Goal: Book appointment/travel/reservation

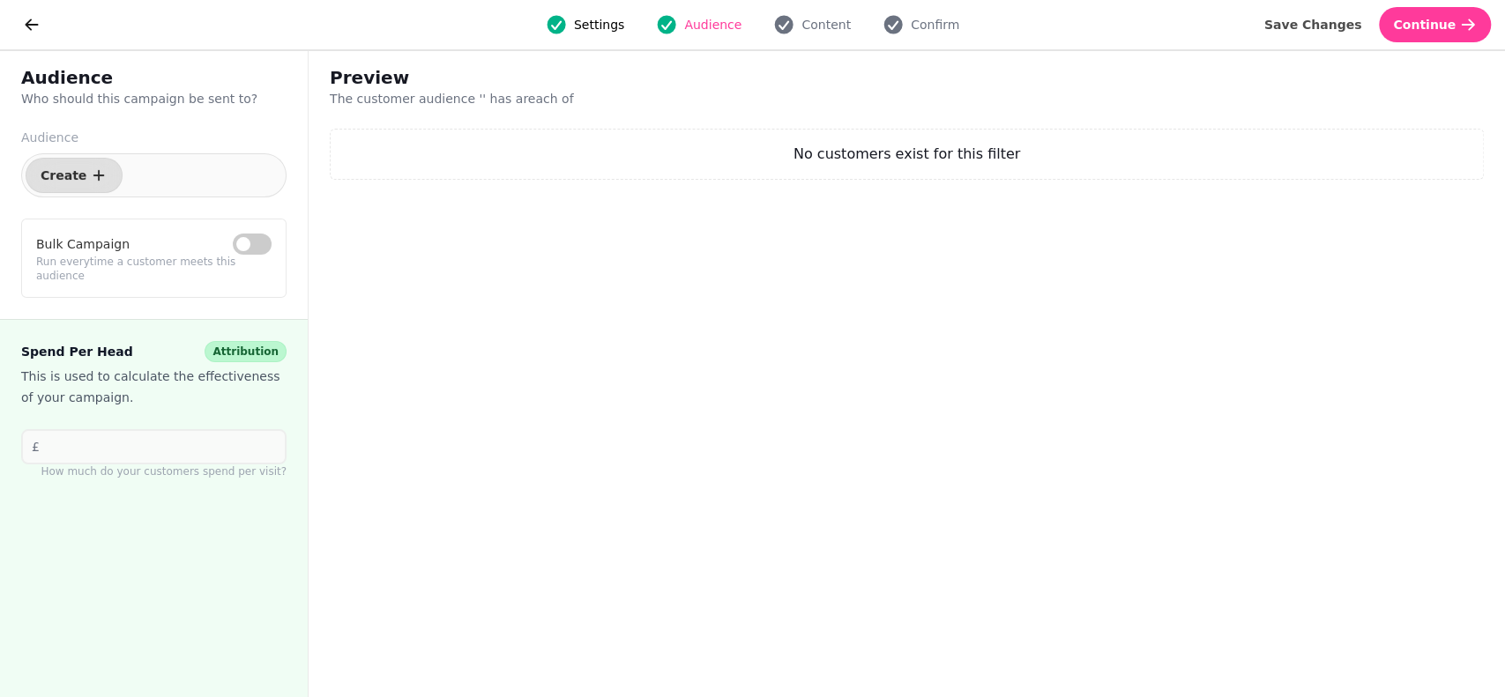
select select "***"
select select "**"
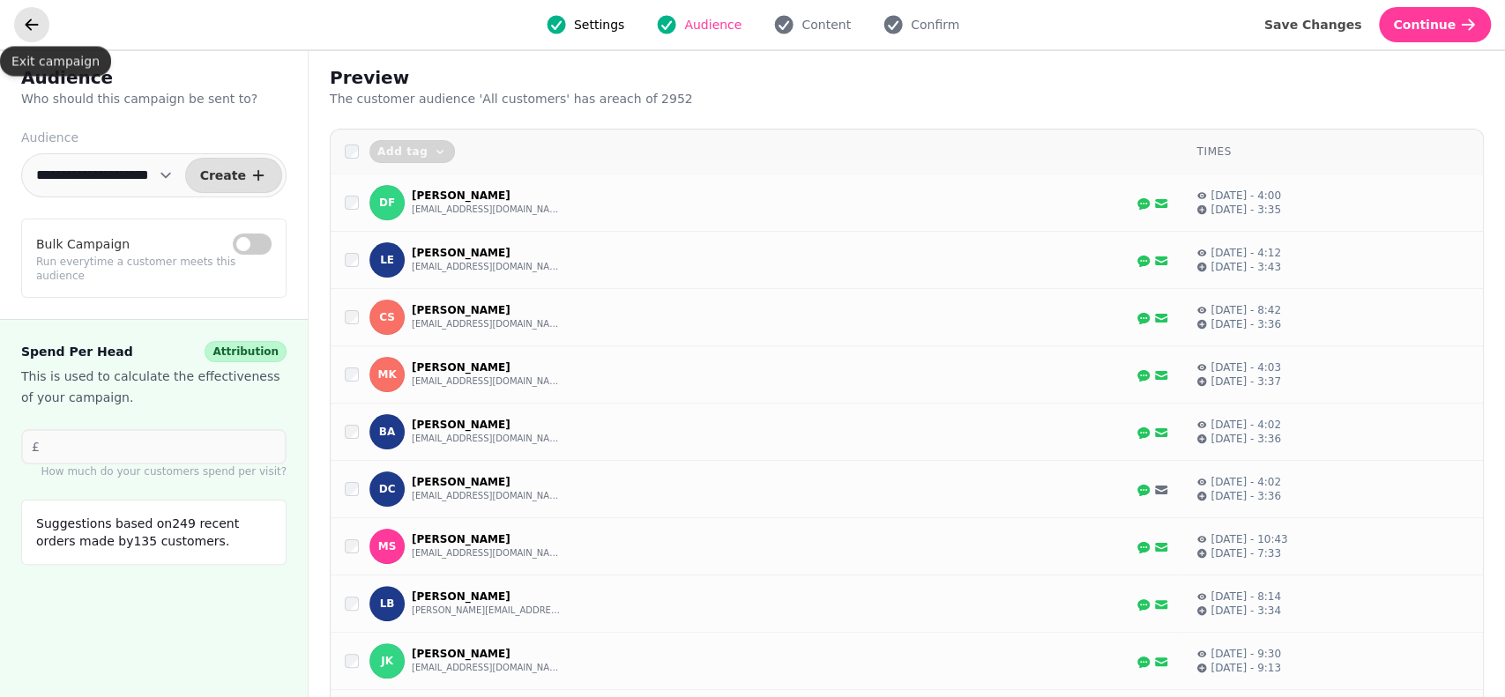
click at [28, 32] on icon "go back" at bounding box center [32, 25] width 18 height 18
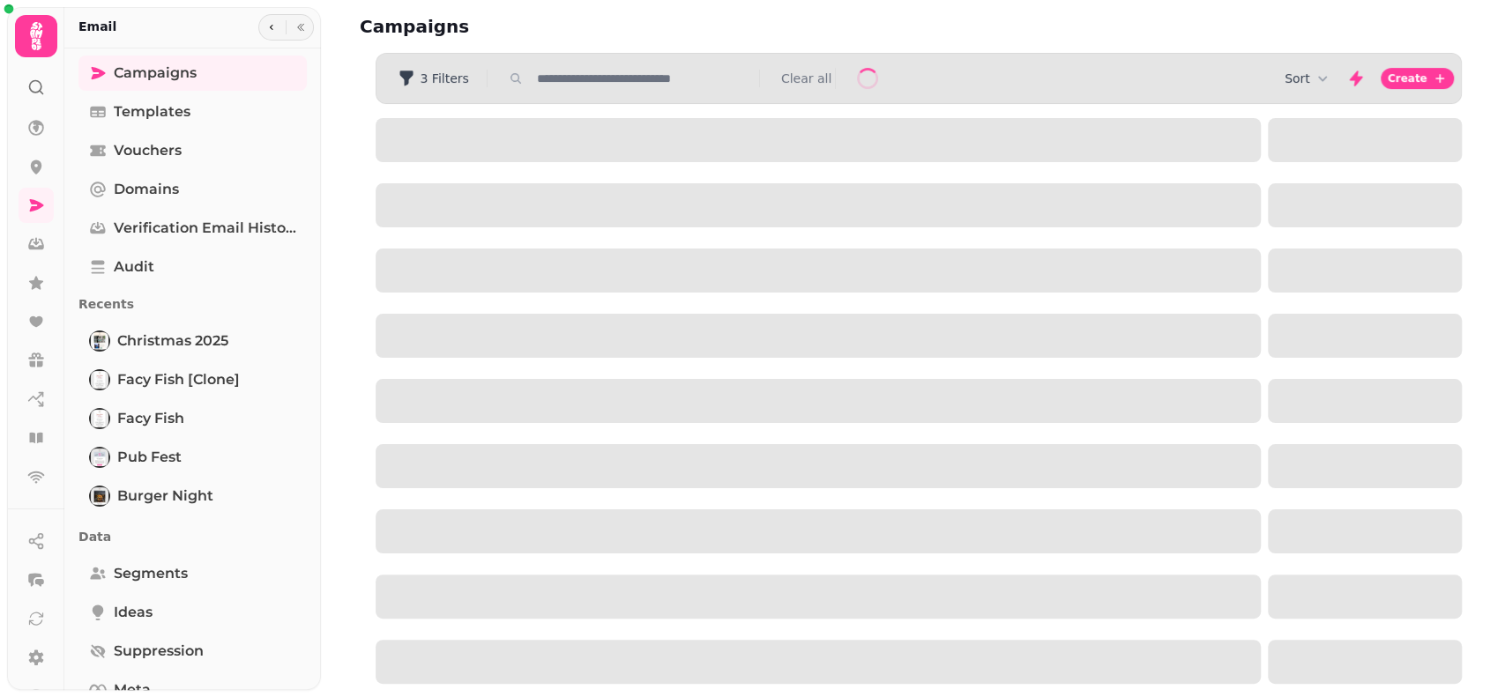
click at [28, 32] on icon at bounding box center [36, 36] width 35 height 35
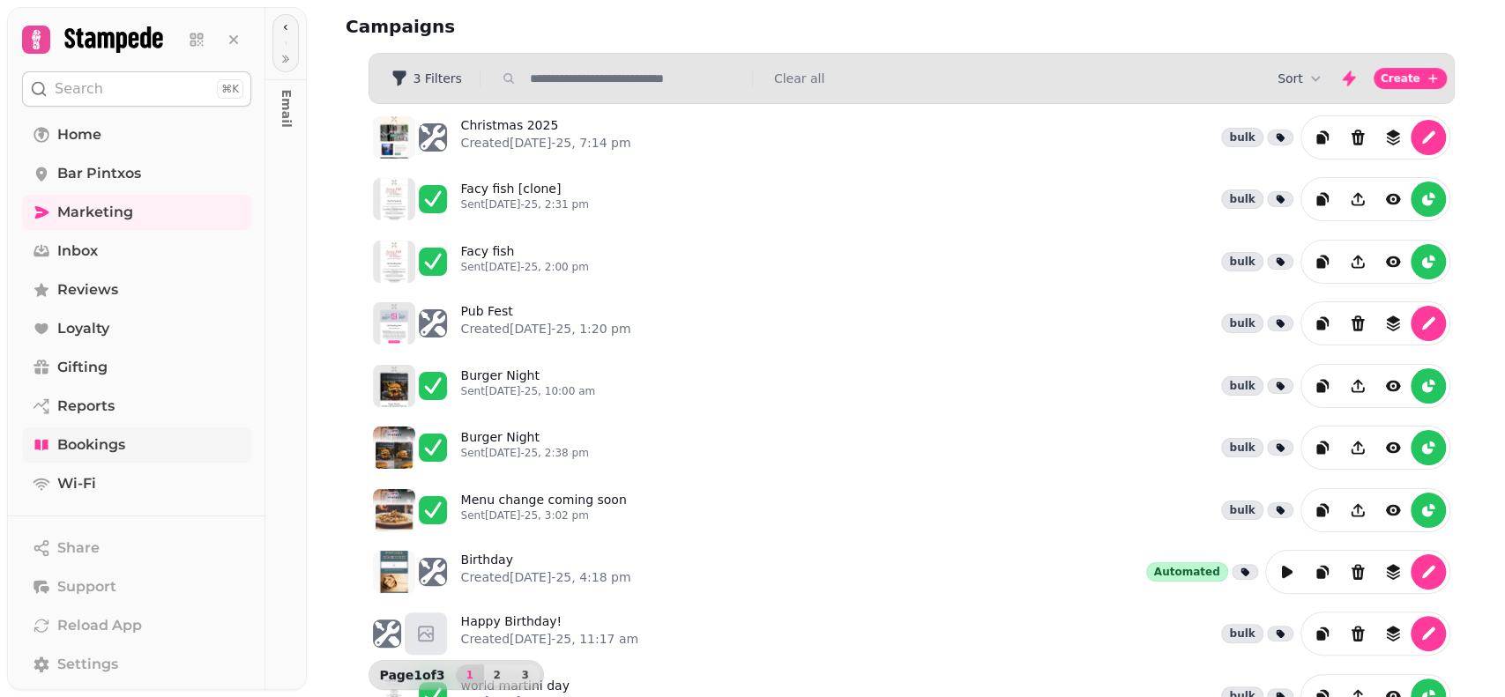
click at [94, 451] on span "Bookings" at bounding box center [91, 445] width 68 height 21
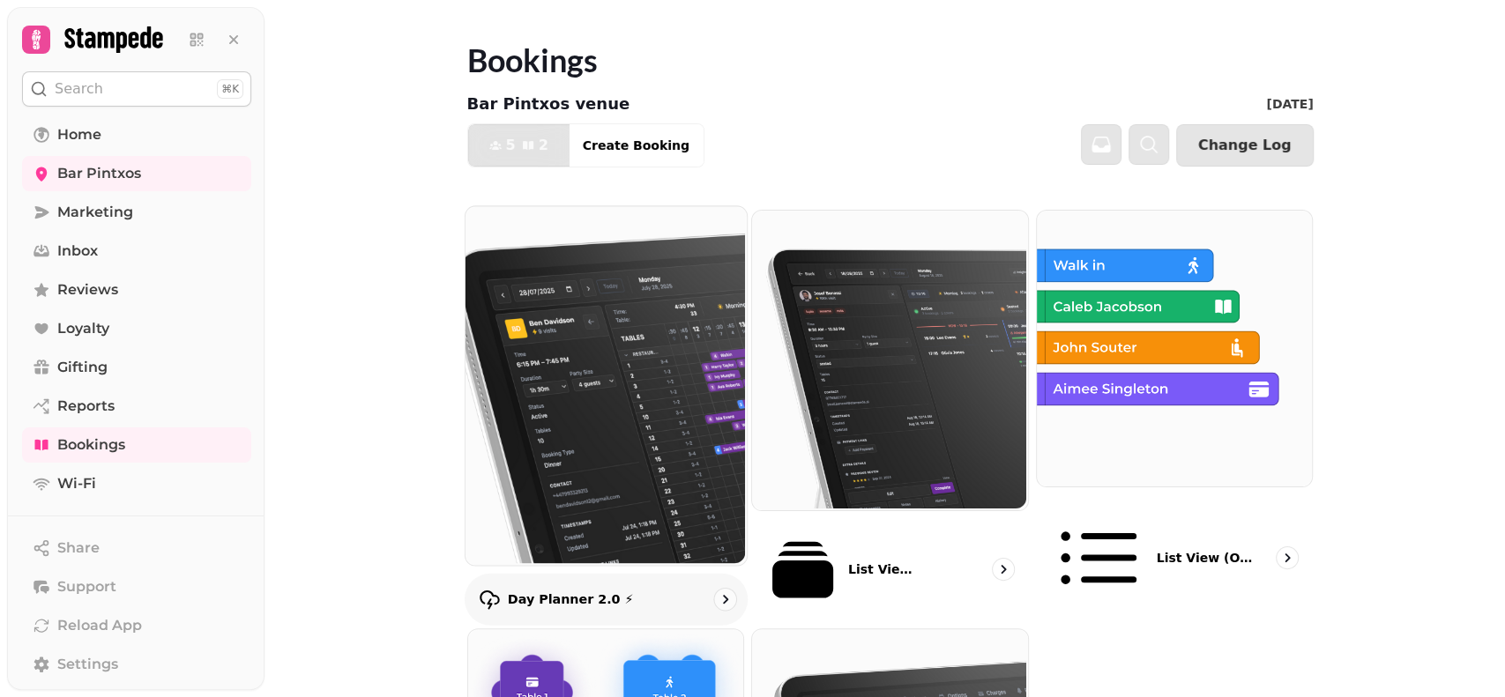
click at [635, 356] on img at bounding box center [603, 383] width 281 height 359
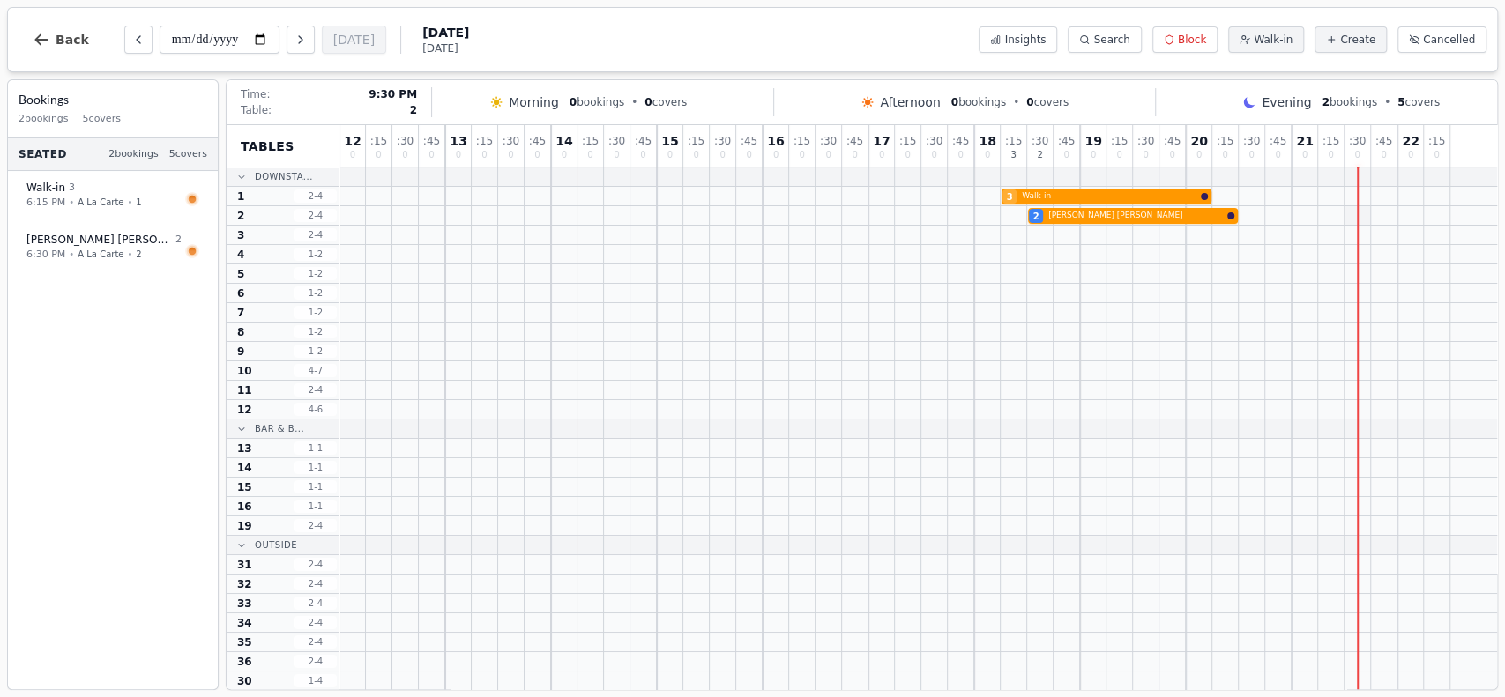
click at [1364, 219] on div at bounding box center [1357, 215] width 26 height 19
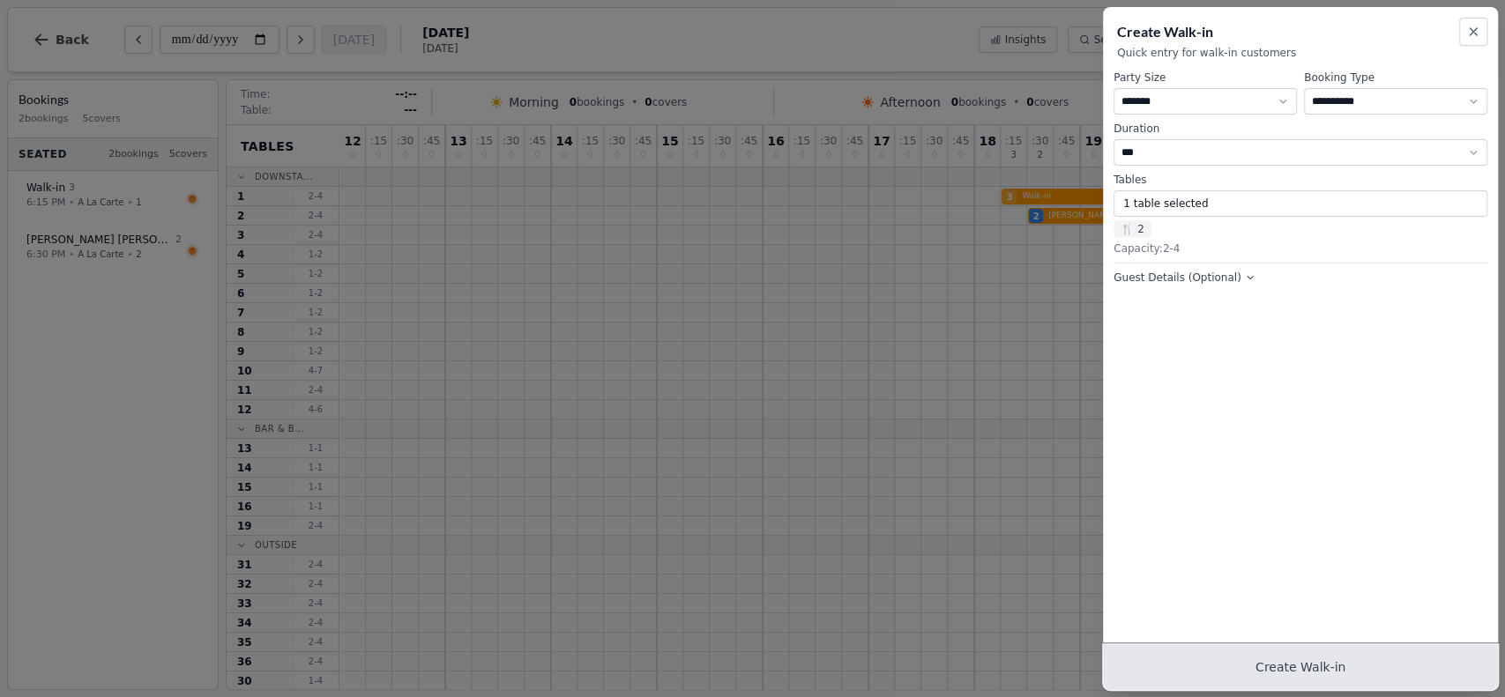
click at [1262, 659] on button "Create Walk-in" at bounding box center [1300, 667] width 395 height 46
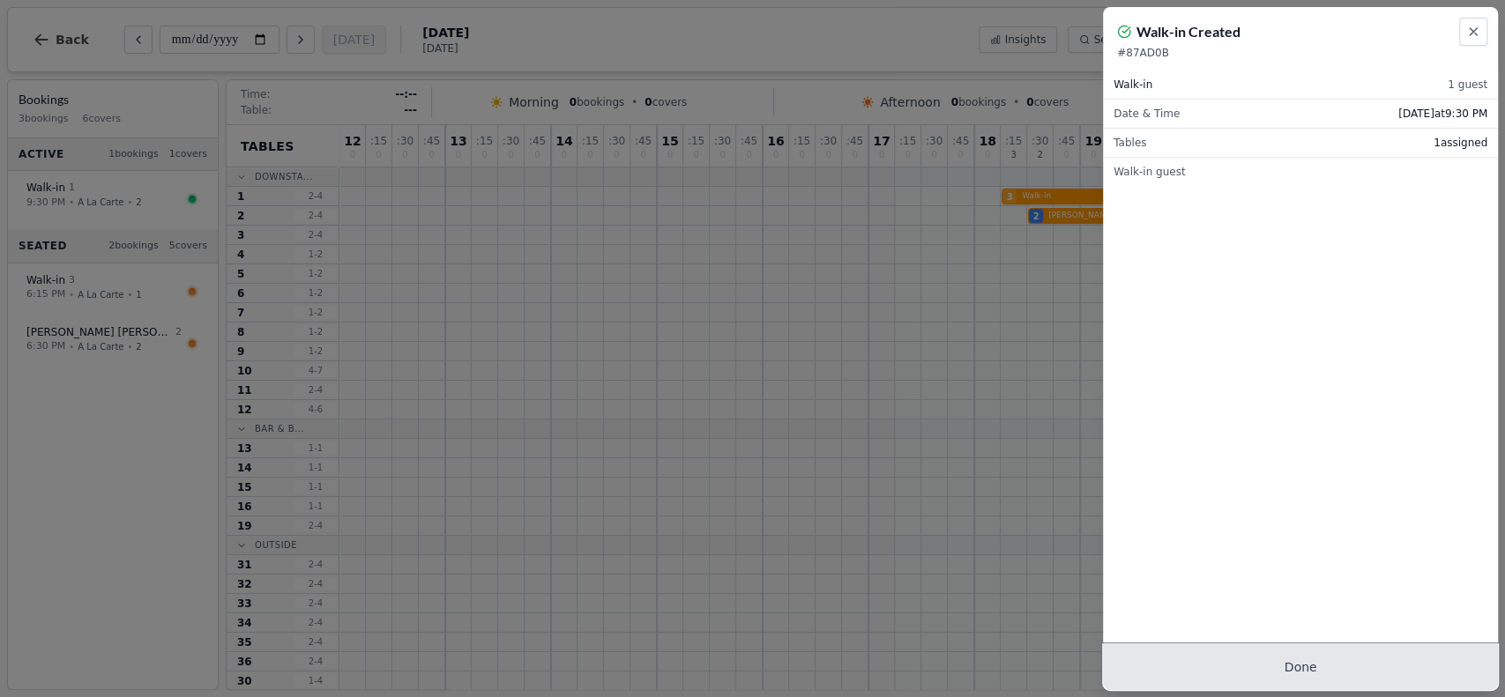
click at [1286, 664] on button "Done" at bounding box center [1300, 667] width 395 height 46
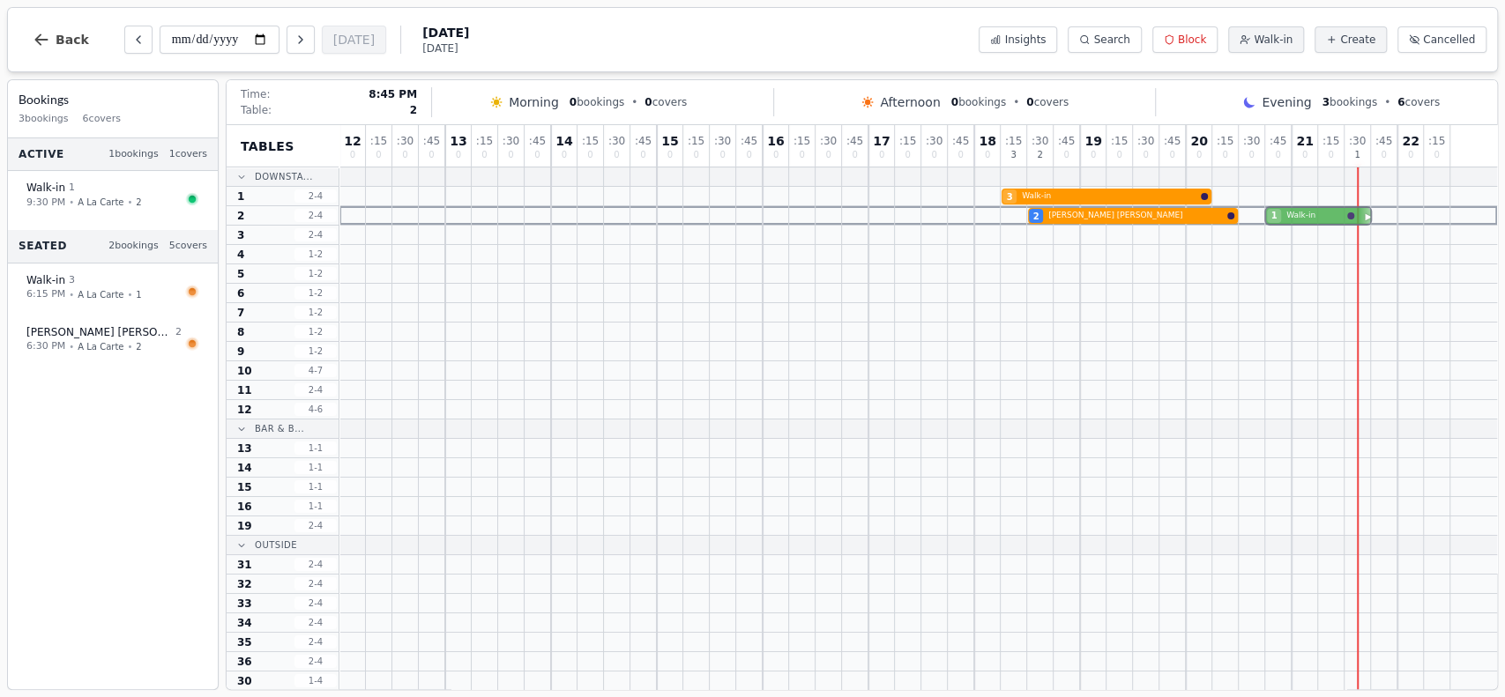
drag, startPoint x: 1361, startPoint y: 215, endPoint x: 1286, endPoint y: 222, distance: 75.3
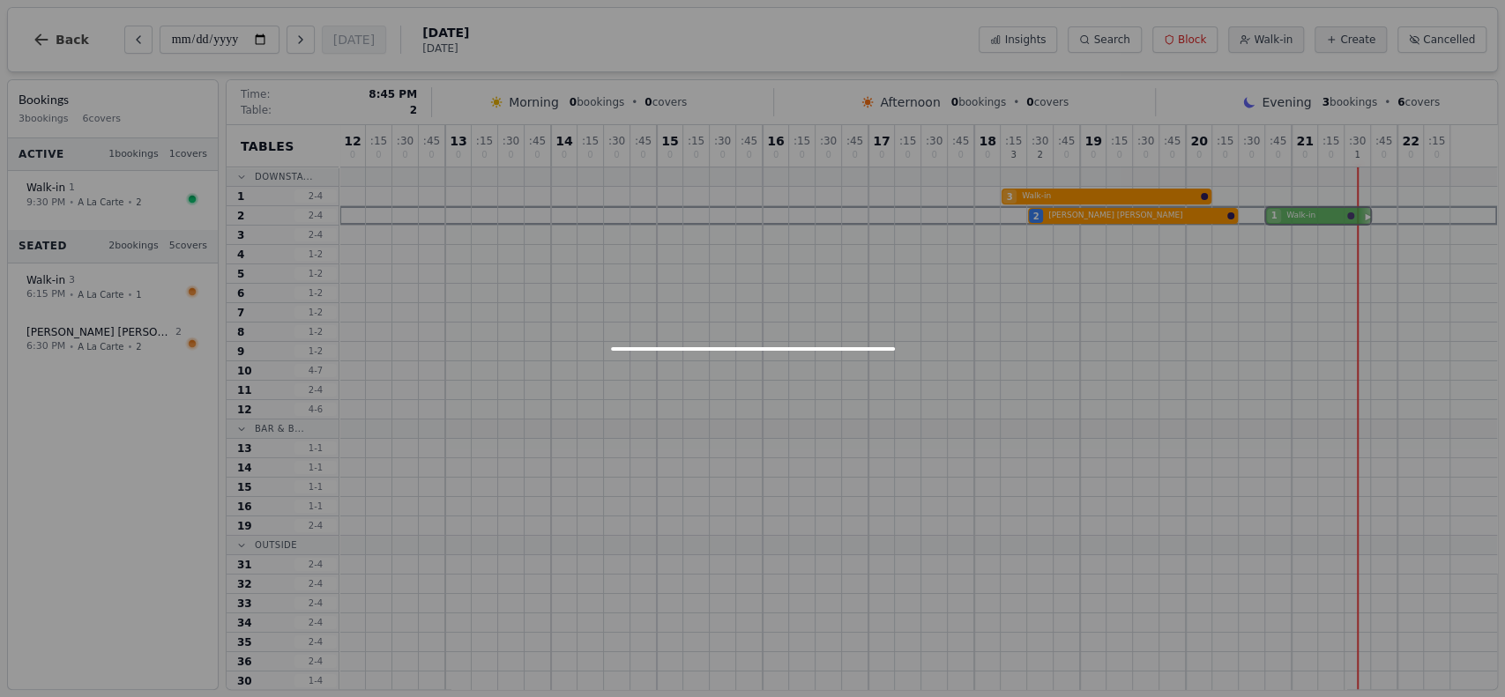
click at [1286, 222] on div "2 [PERSON_NAME] 1 Walk-in" at bounding box center [917, 215] width 1157 height 19
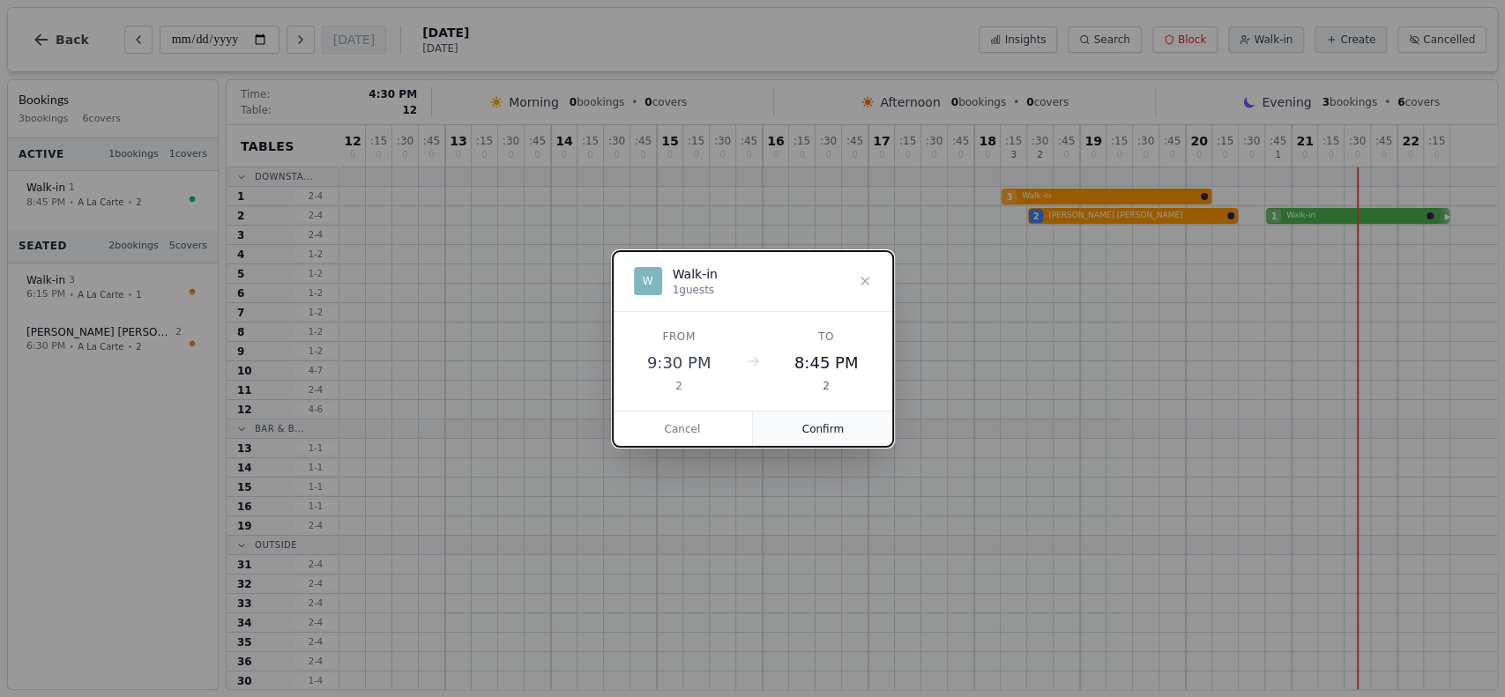
click at [839, 419] on button "Confirm" at bounding box center [823, 429] width 140 height 35
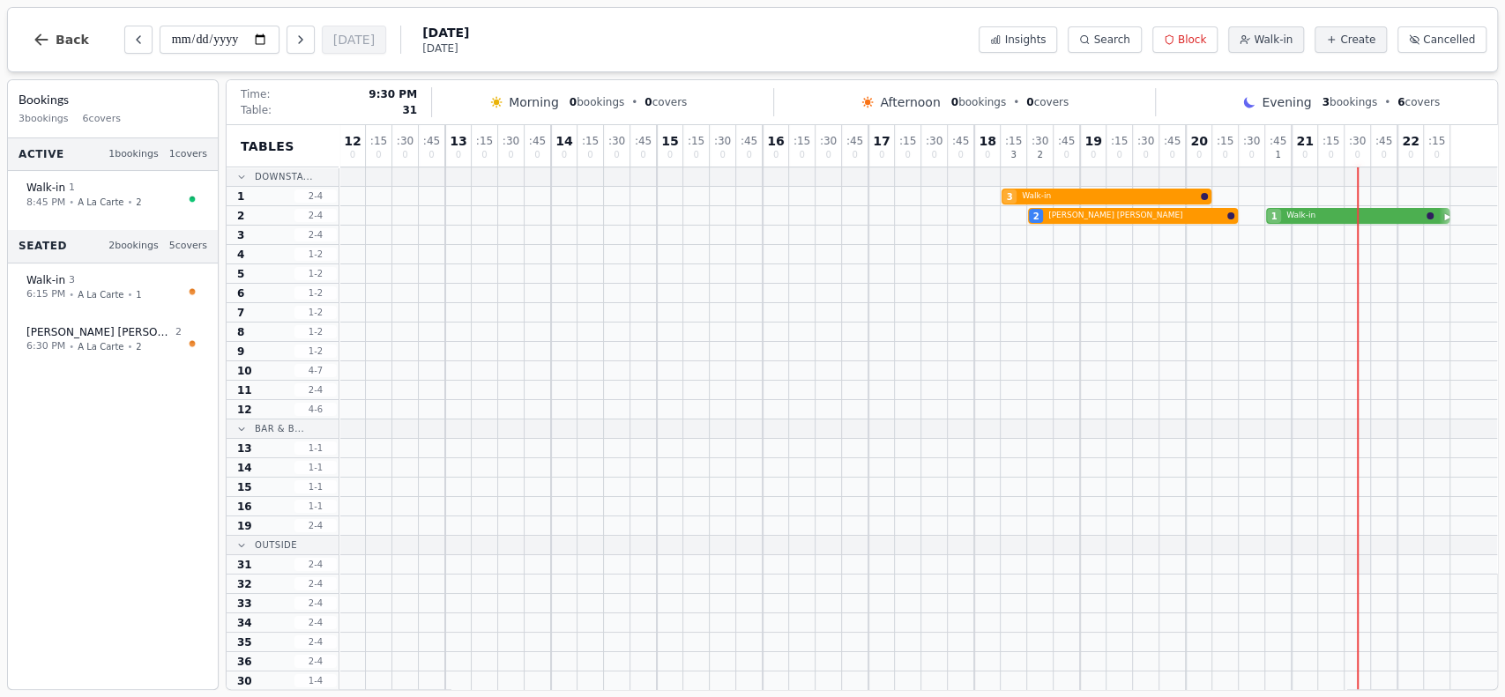
click at [1366, 565] on div at bounding box center [1357, 564] width 26 height 19
select select "****"
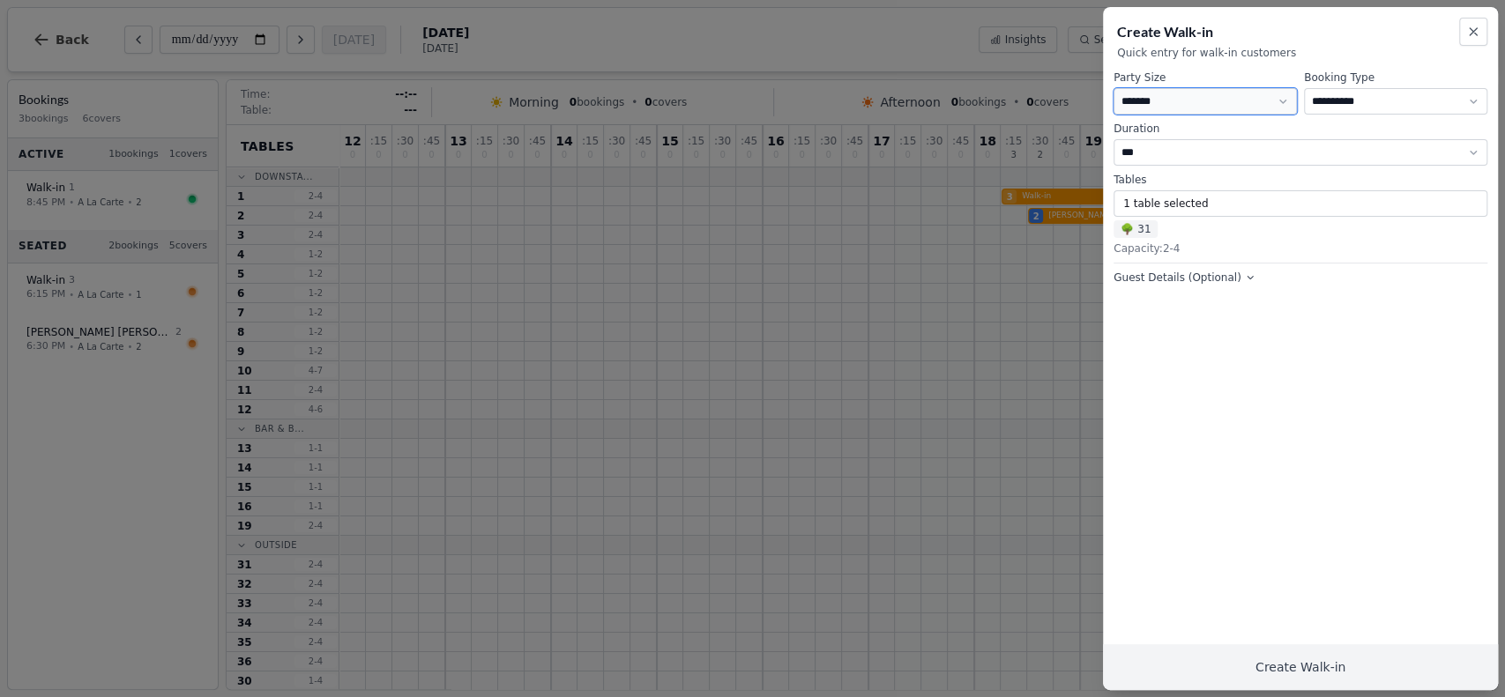
click at [1212, 103] on select "* ***** * ****** * ****** * ****** * ****** * ****** * ****** * ****** * ******…" at bounding box center [1204, 101] width 183 height 26
select select "*"
click at [1113, 88] on select "* ***** * ****** * ****** * ****** * ****** * ****** * ****** * ****** * ******…" at bounding box center [1204, 101] width 183 height 26
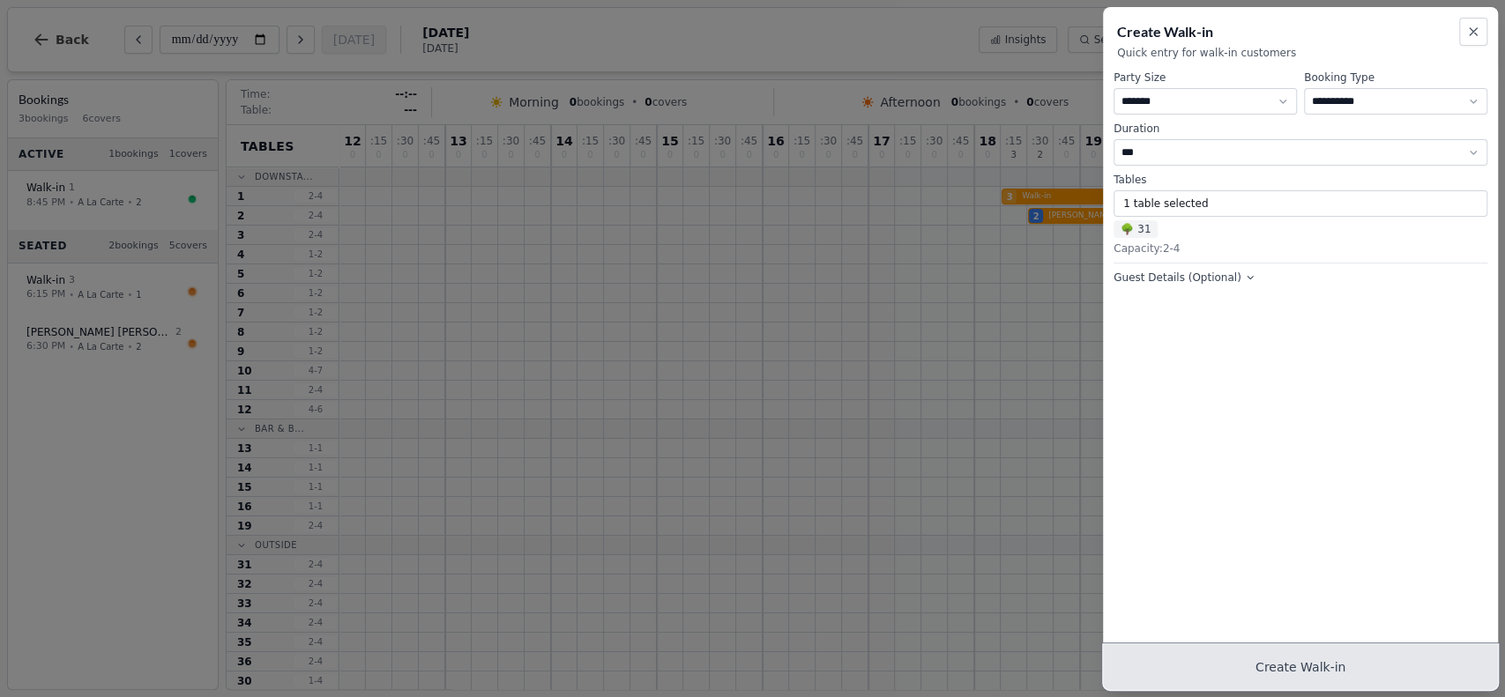
click at [1297, 652] on button "Create Walk-in" at bounding box center [1300, 667] width 395 height 46
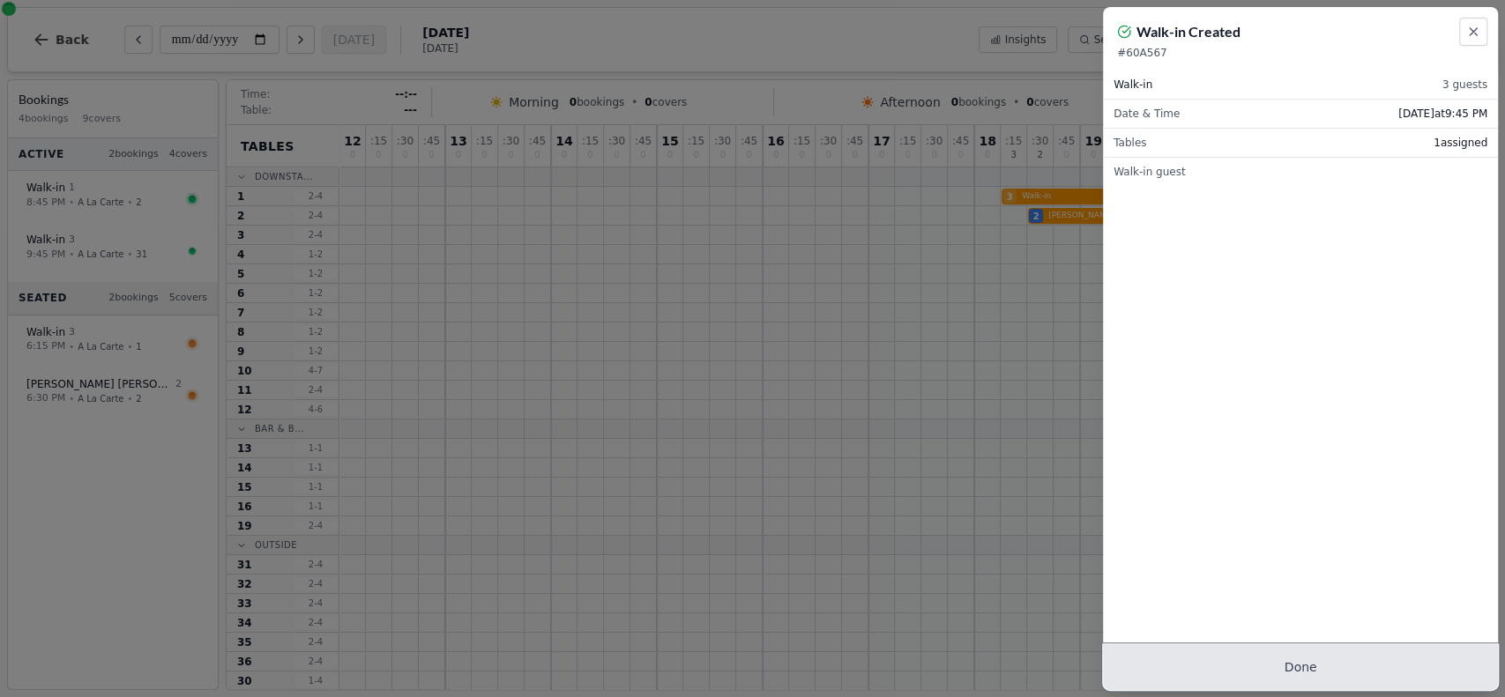
click at [1297, 652] on button "Done" at bounding box center [1300, 667] width 395 height 46
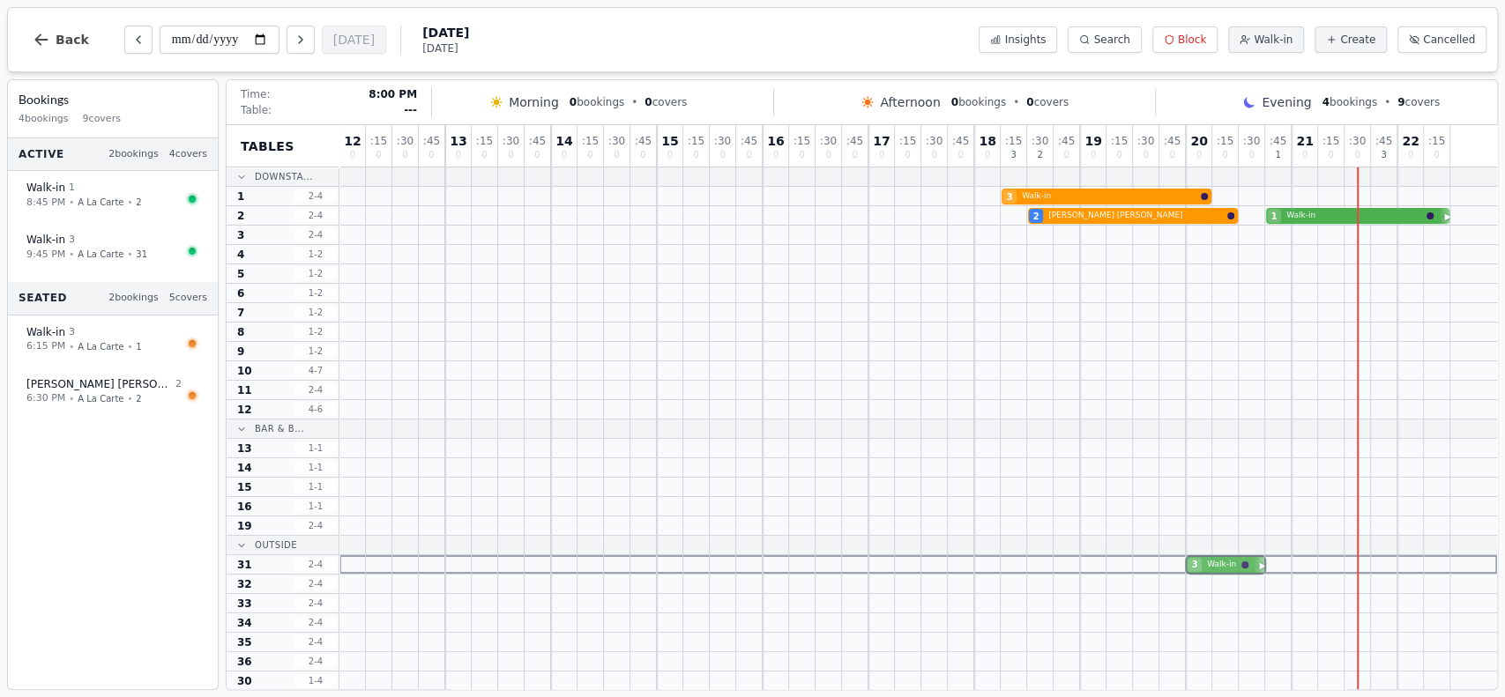
drag, startPoint x: 1396, startPoint y: 562, endPoint x: 1221, endPoint y: 554, distance: 175.6
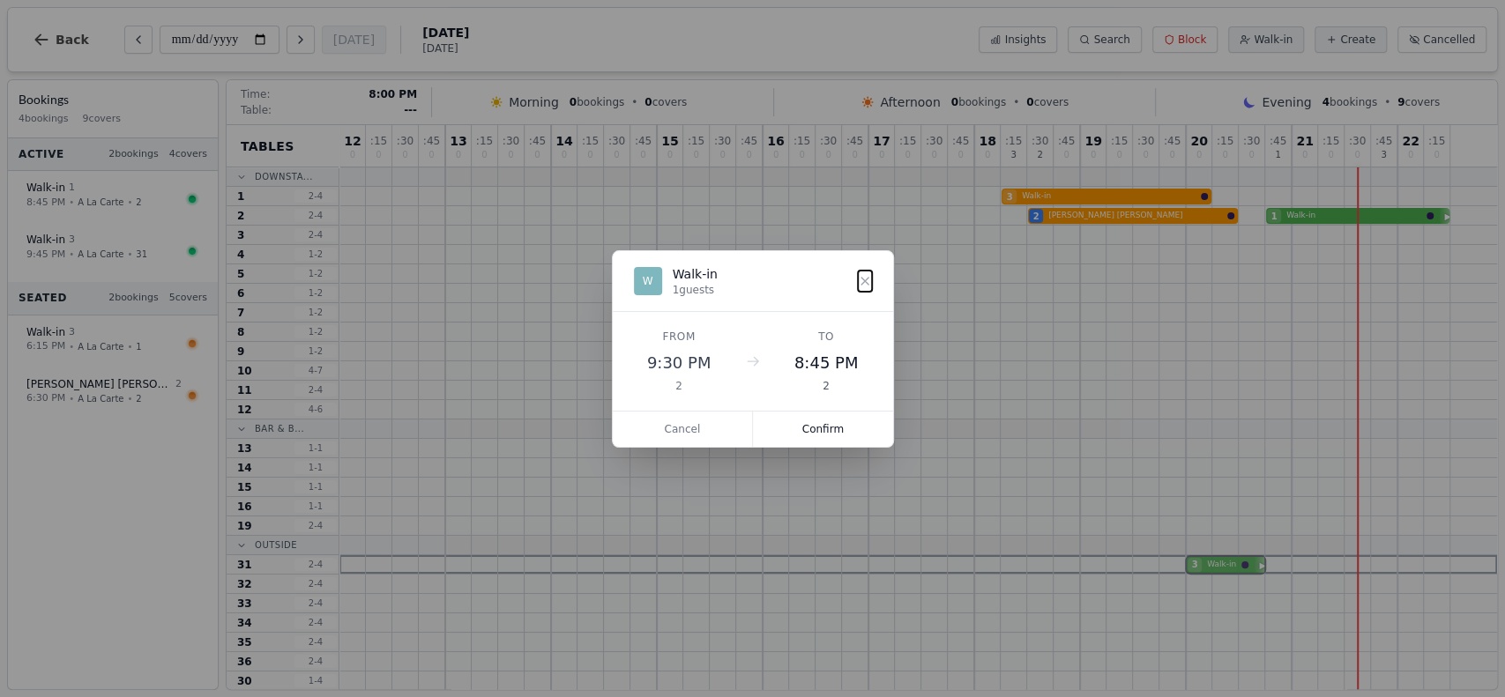
click at [1221, 555] on div "3 Walk-in" at bounding box center [917, 564] width 1157 height 19
click at [847, 422] on button "Confirm" at bounding box center [823, 429] width 140 height 35
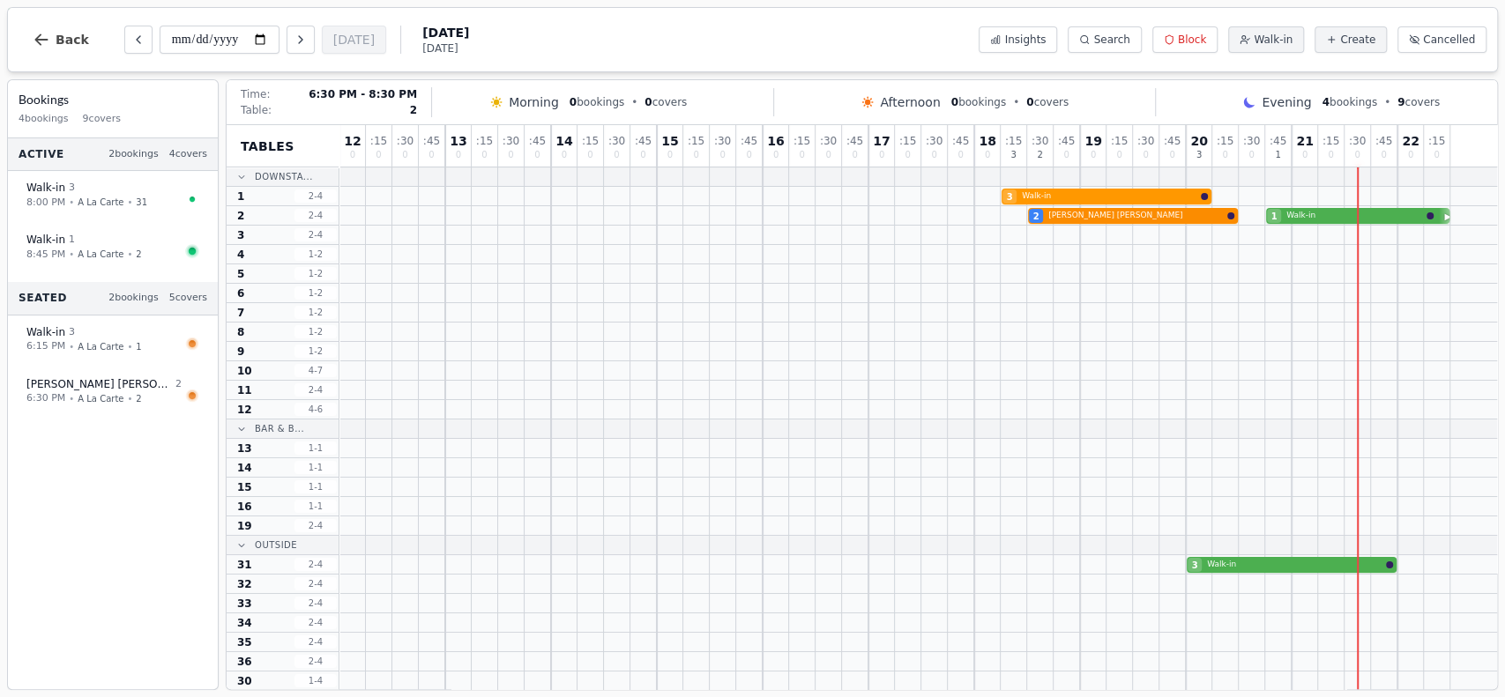
click at [1116, 220] on div "2 [PERSON_NAME] 1 Walk-in" at bounding box center [917, 215] width 1157 height 19
select select "****"
select select "*"
select select "******"
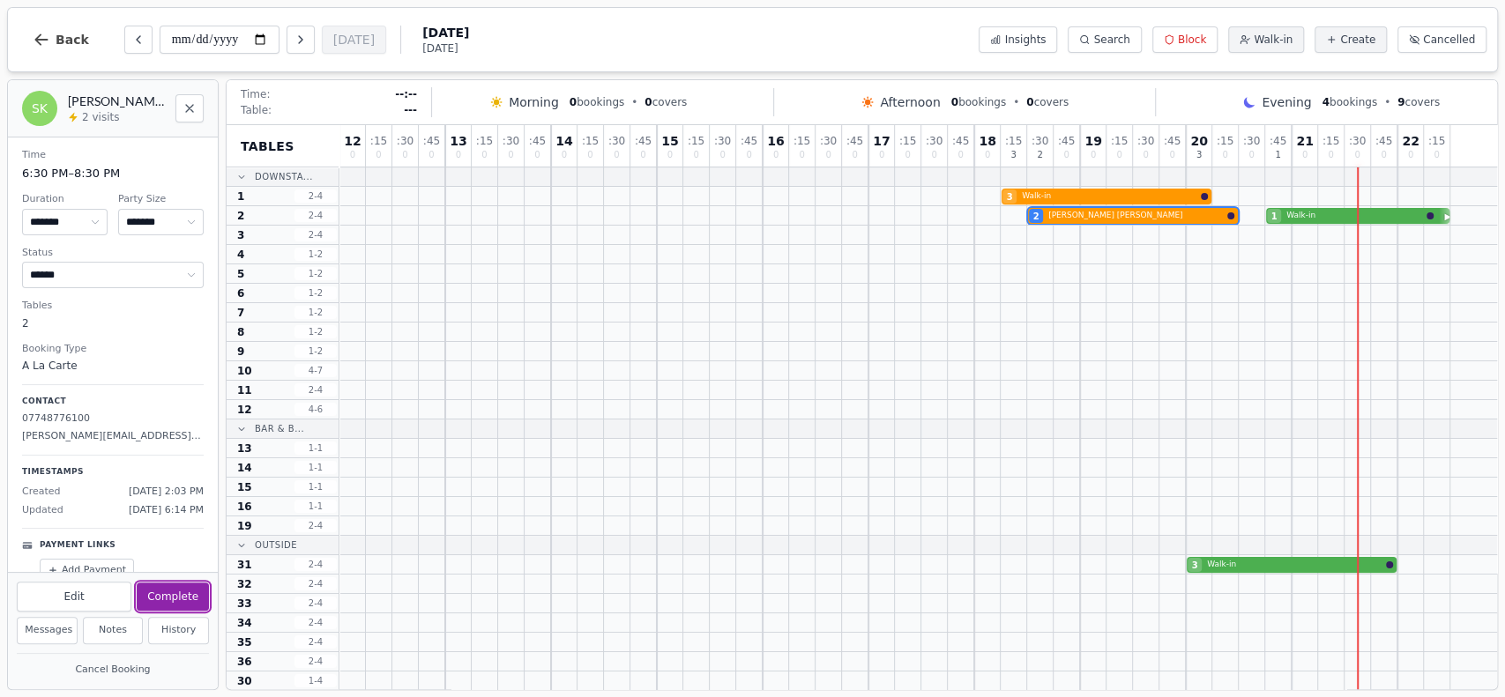
click at [181, 599] on button "Complete" at bounding box center [173, 597] width 72 height 28
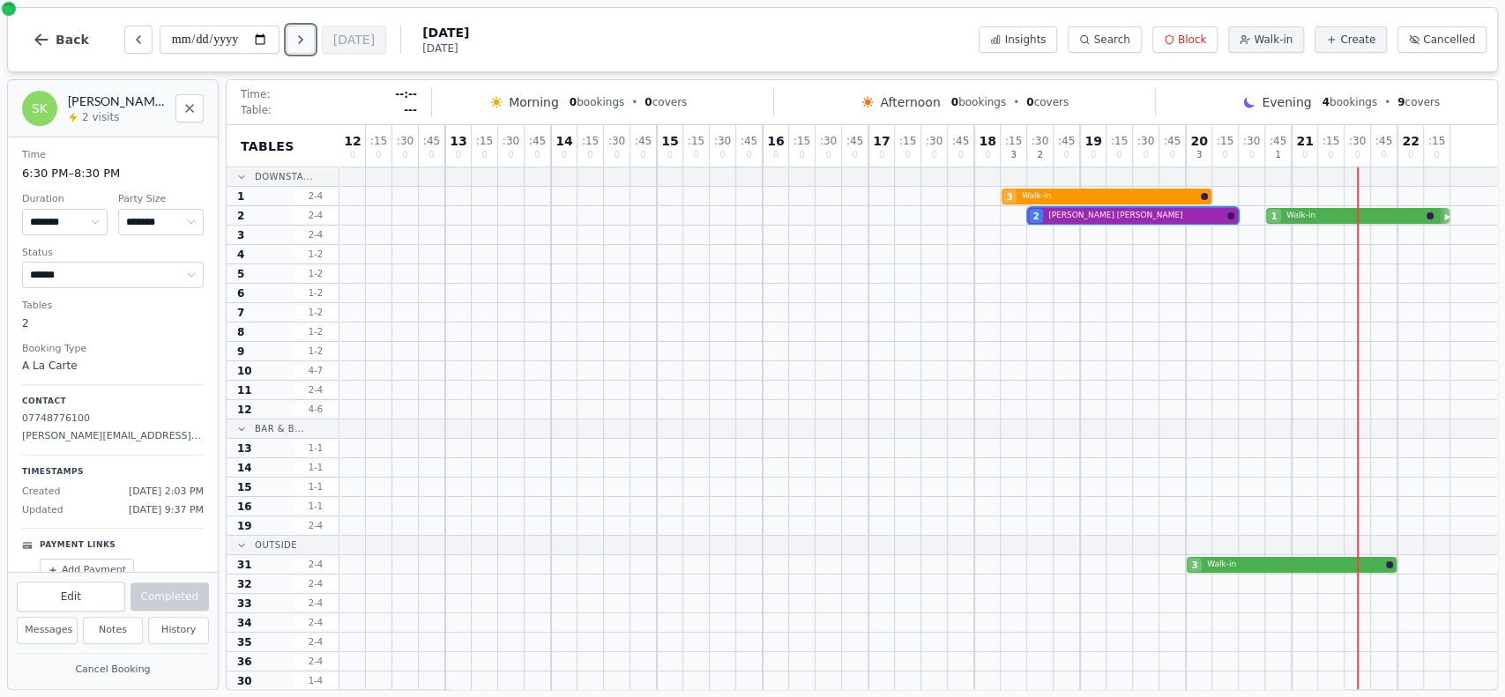
click at [301, 33] on icon "Next day" at bounding box center [301, 40] width 14 height 14
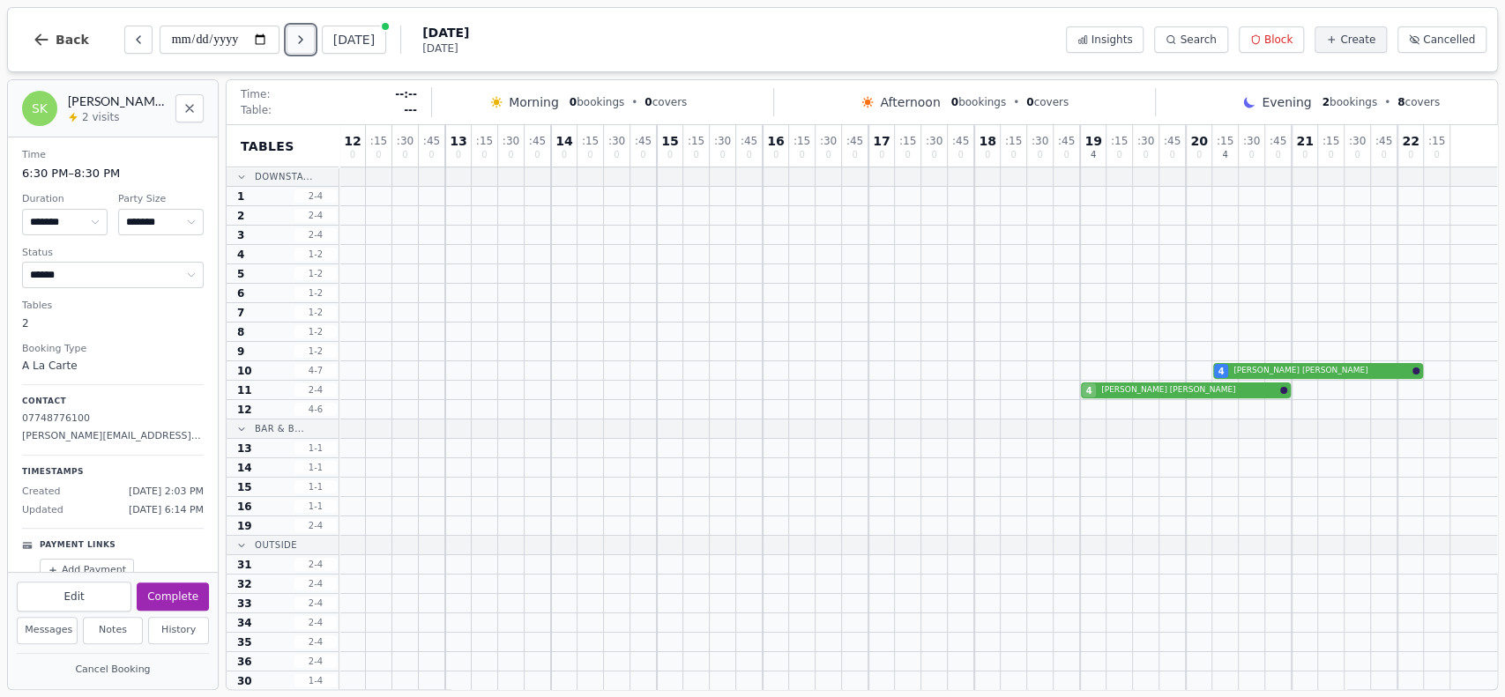
click at [305, 49] on button "Next day" at bounding box center [300, 40] width 28 height 28
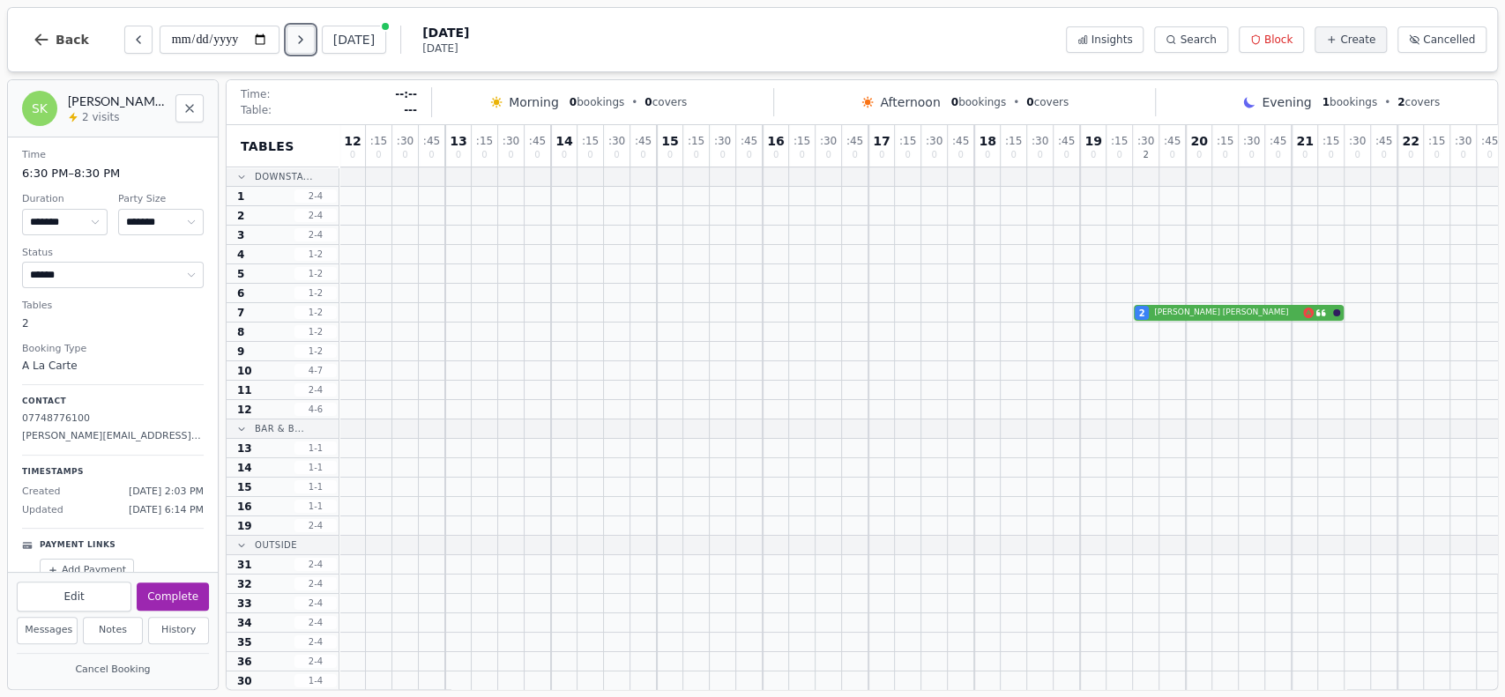
click at [305, 49] on button "Next day" at bounding box center [300, 40] width 28 height 28
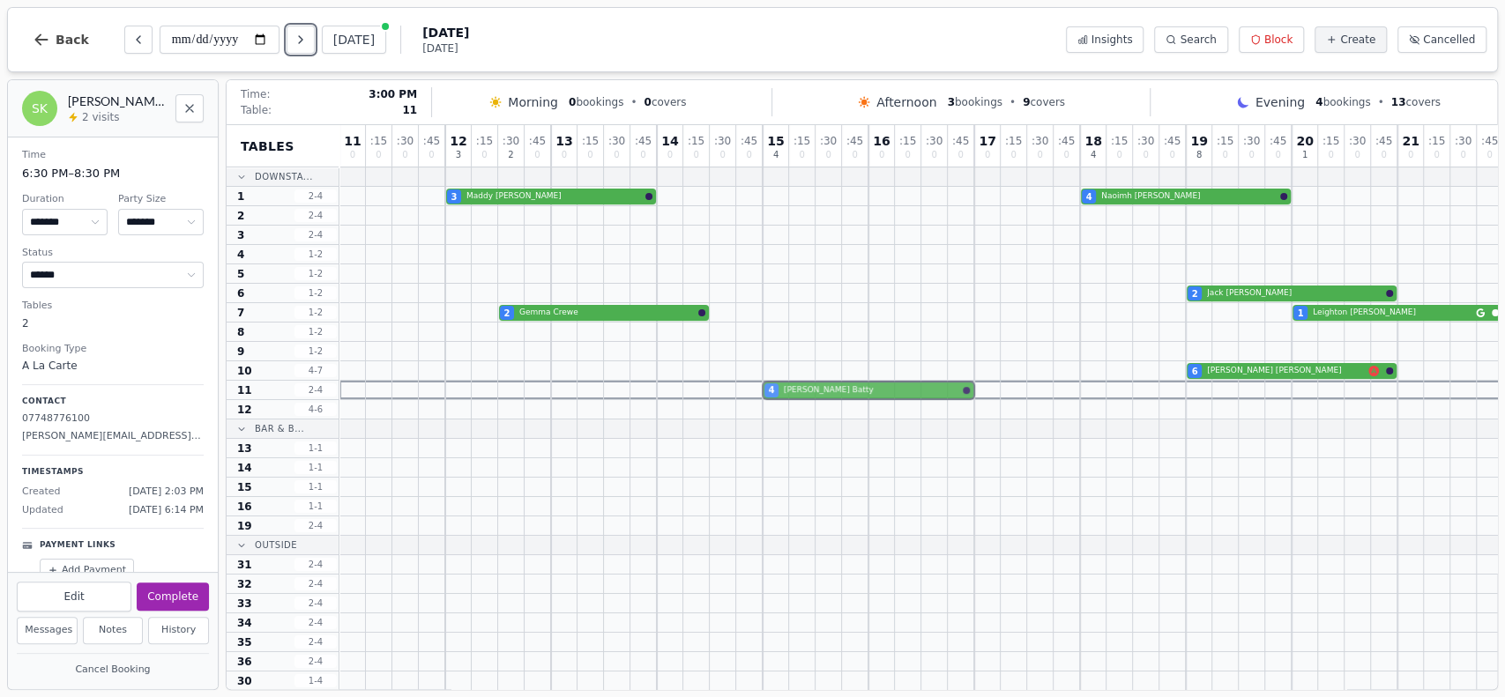
drag, startPoint x: 772, startPoint y: 370, endPoint x: 772, endPoint y: 384, distance: 14.1
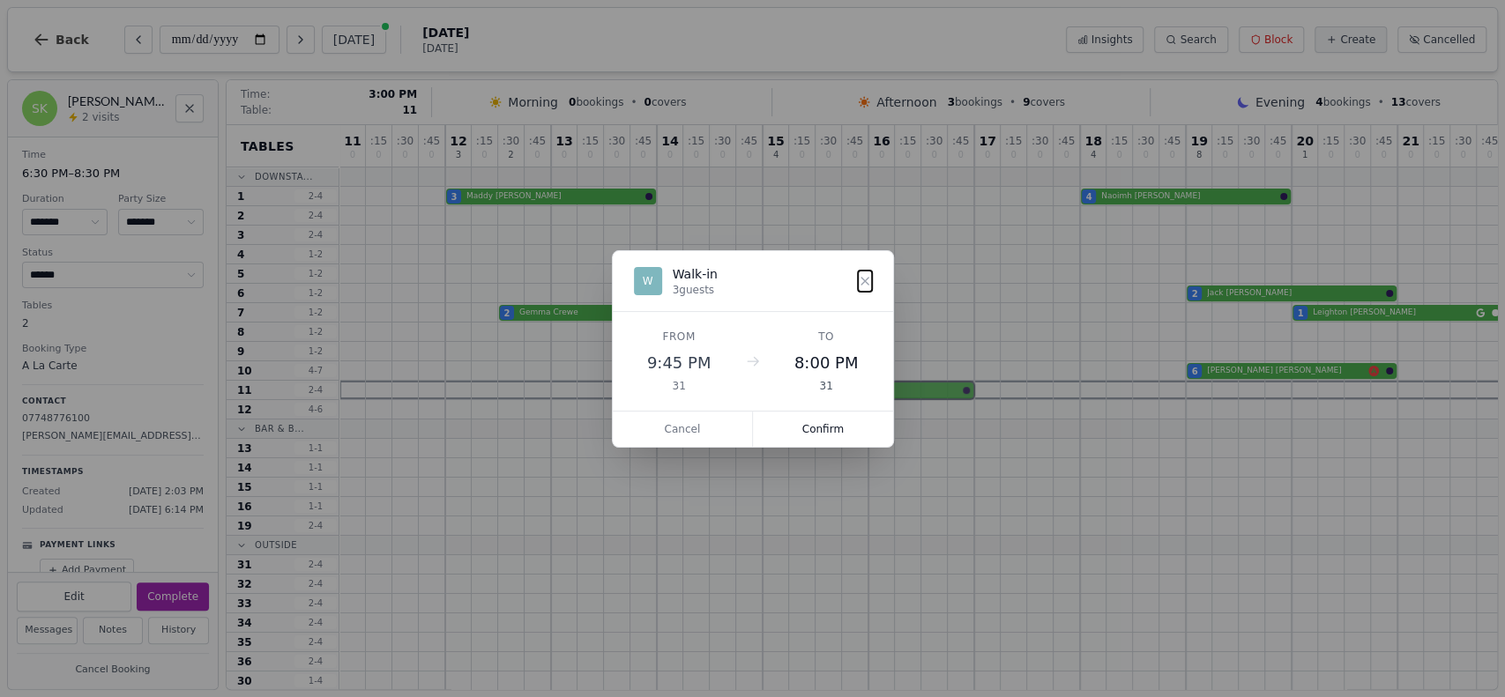
click at [772, 384] on div "11 0 : 15 0 : 30 0 : 45 0 12 3 : 15 0 : 30 2 : 45 0 13 0 : 15 0 : 30 0 : 45 0 1…" at bounding box center [987, 524] width 1296 height 799
click at [772, 384] on div "From 3:00 PM 10 To 3:00 PM 11" at bounding box center [753, 361] width 238 height 63
click at [821, 415] on button "Confirm" at bounding box center [823, 429] width 140 height 35
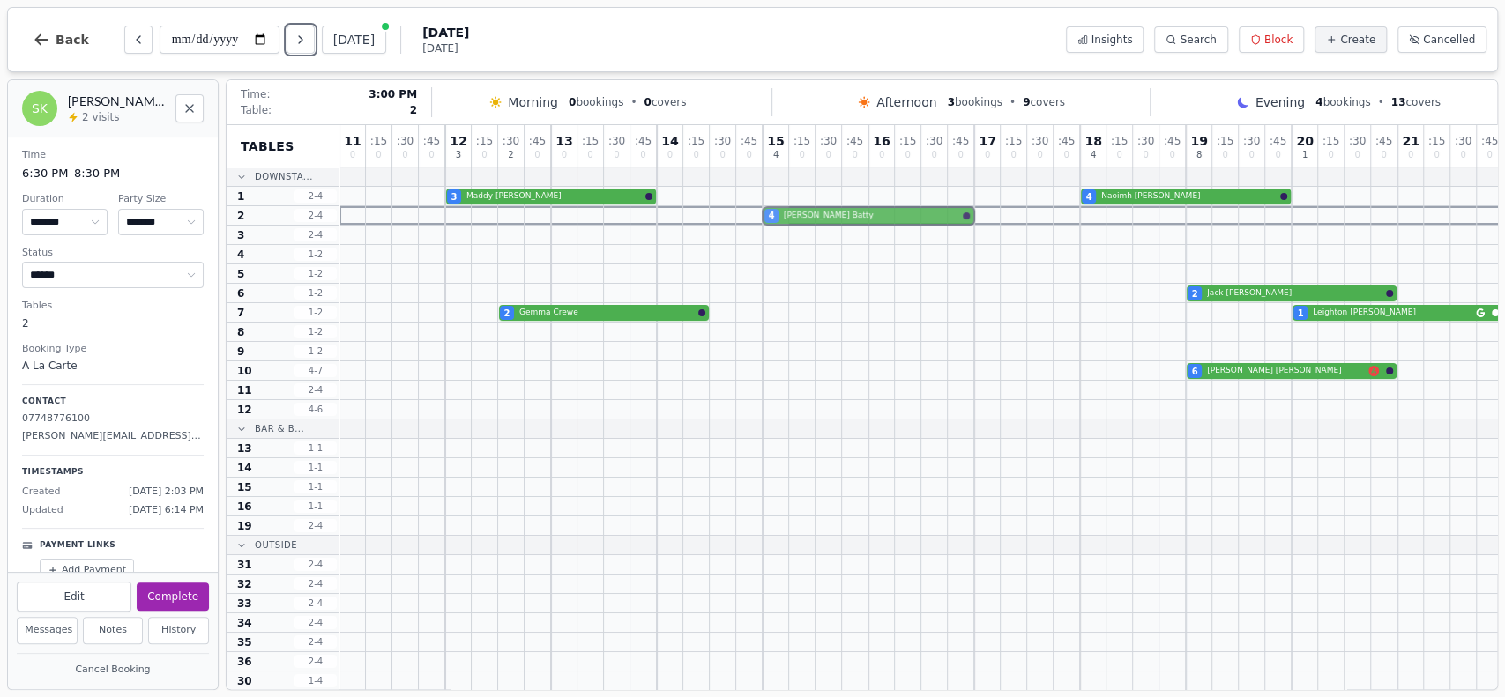
drag, startPoint x: 769, startPoint y: 395, endPoint x: 768, endPoint y: 215, distance: 179.8
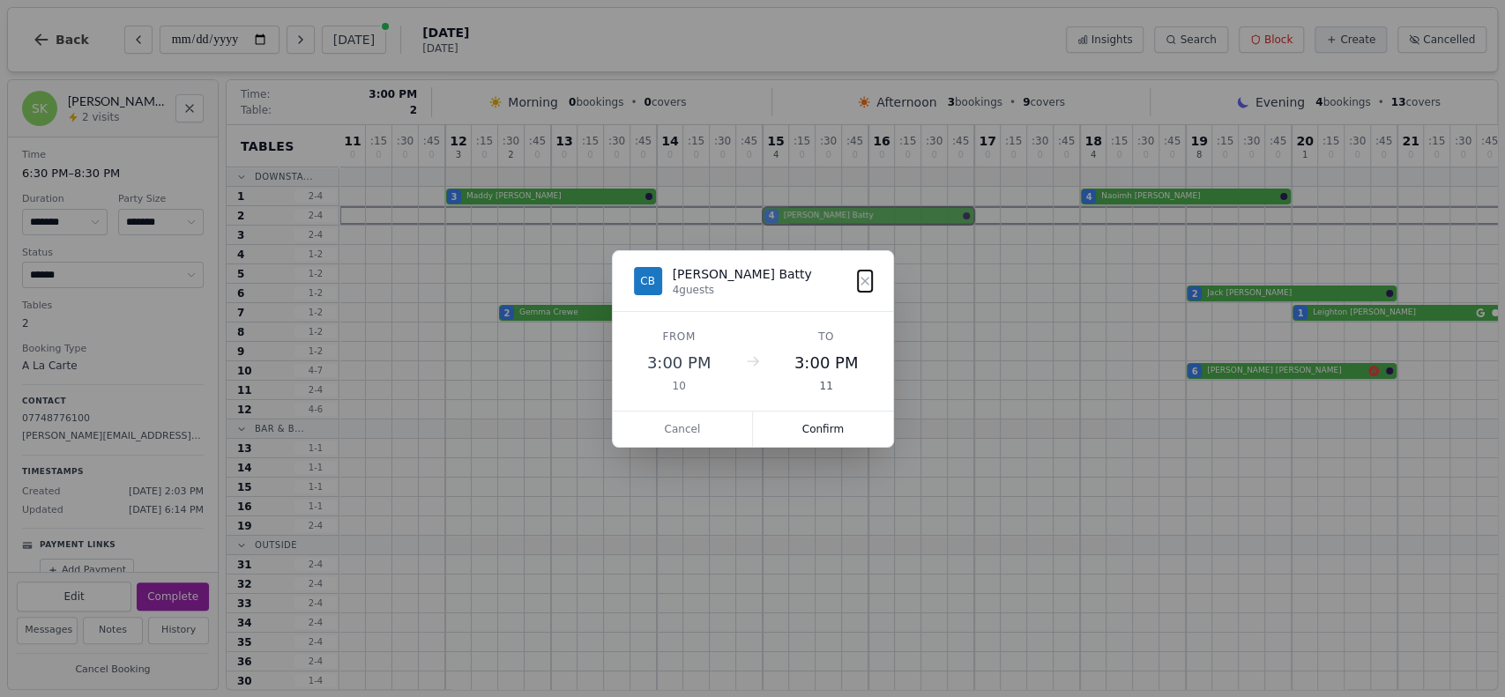
click at [768, 215] on div "11 0 : 15 0 : 30 0 : 45 0 12 3 : 15 0 : 30 2 : 45 0 13 0 : 15 0 : 30 0 : 45 0 1…" at bounding box center [987, 524] width 1296 height 799
click at [829, 418] on button "Confirm" at bounding box center [823, 429] width 140 height 35
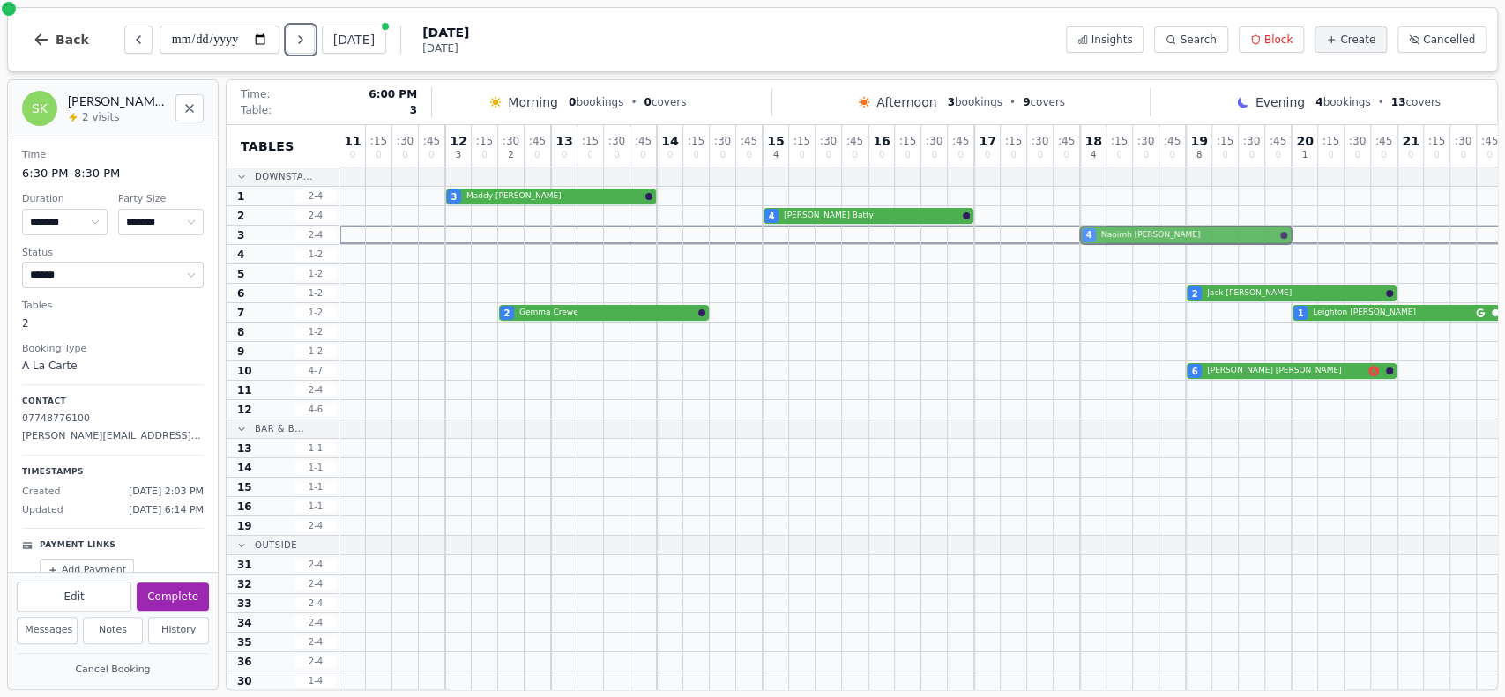
drag, startPoint x: 1087, startPoint y: 197, endPoint x: 1087, endPoint y: 231, distance: 34.4
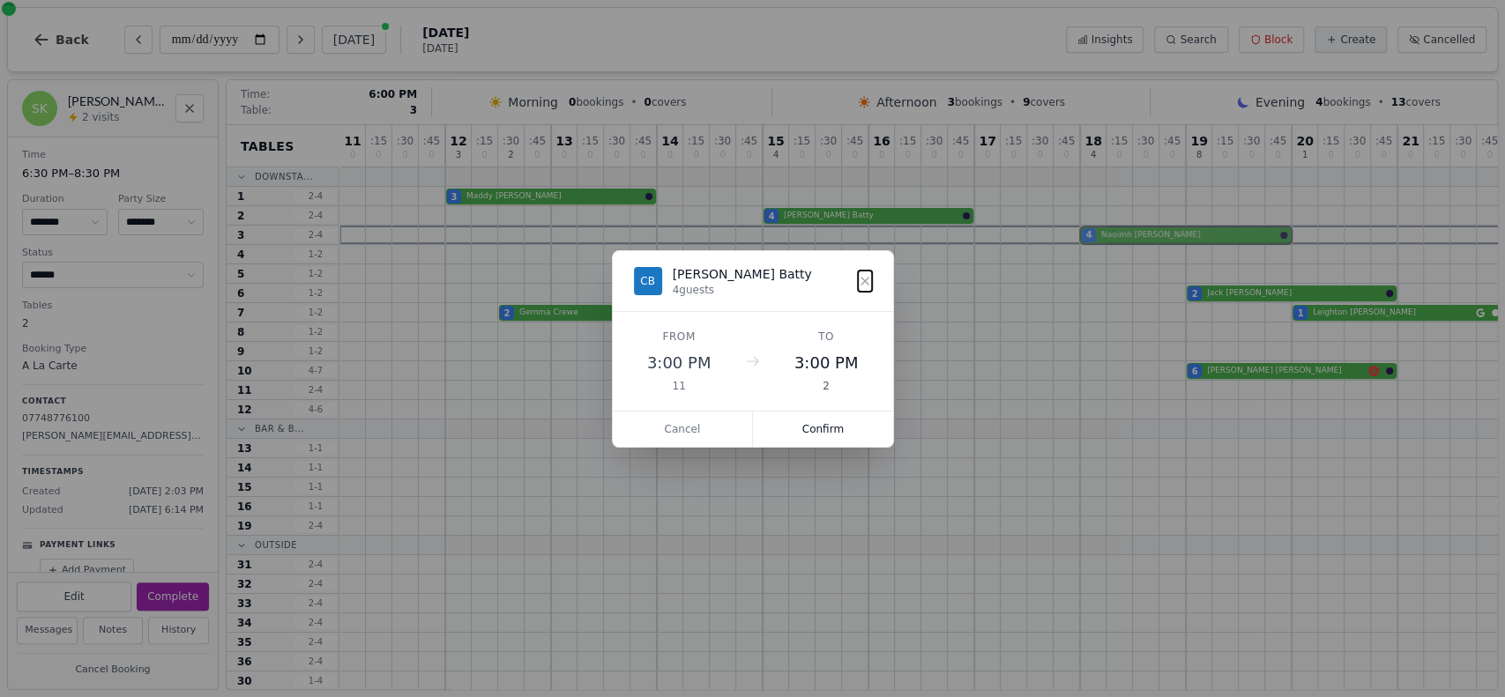
click at [1087, 231] on div "11 0 : 15 0 : 30 0 : 45 0 12 3 : 15 0 : 30 2 : 45 0 13 0 : 15 0 : 30 0 : 45 0 1…" at bounding box center [987, 524] width 1296 height 799
click at [845, 406] on div "From 6:00 PM 1 To 6:00 PM 3" at bounding box center [753, 361] width 280 height 99
click at [848, 428] on button "Confirm" at bounding box center [823, 429] width 140 height 35
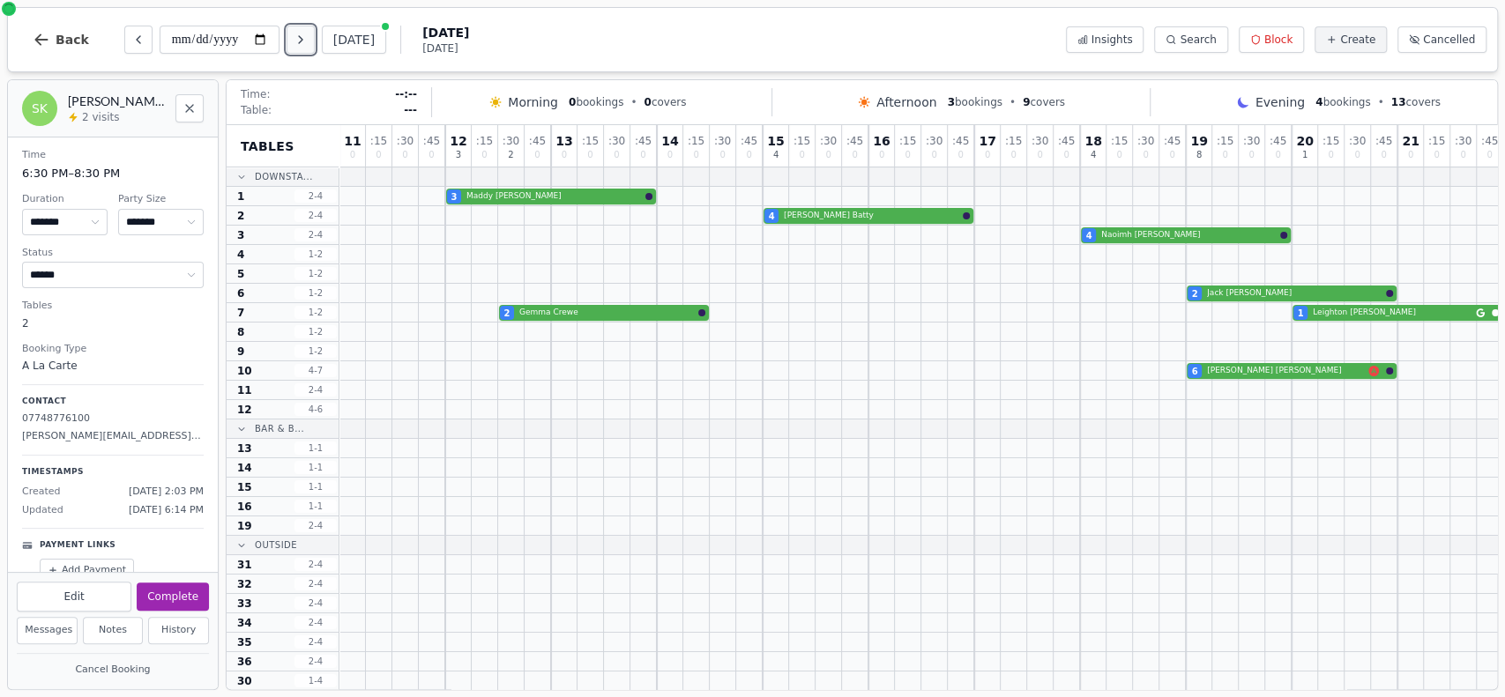
click at [310, 43] on button "Next day" at bounding box center [300, 40] width 28 height 28
type input "**********"
